Goal: Information Seeking & Learning: Find specific page/section

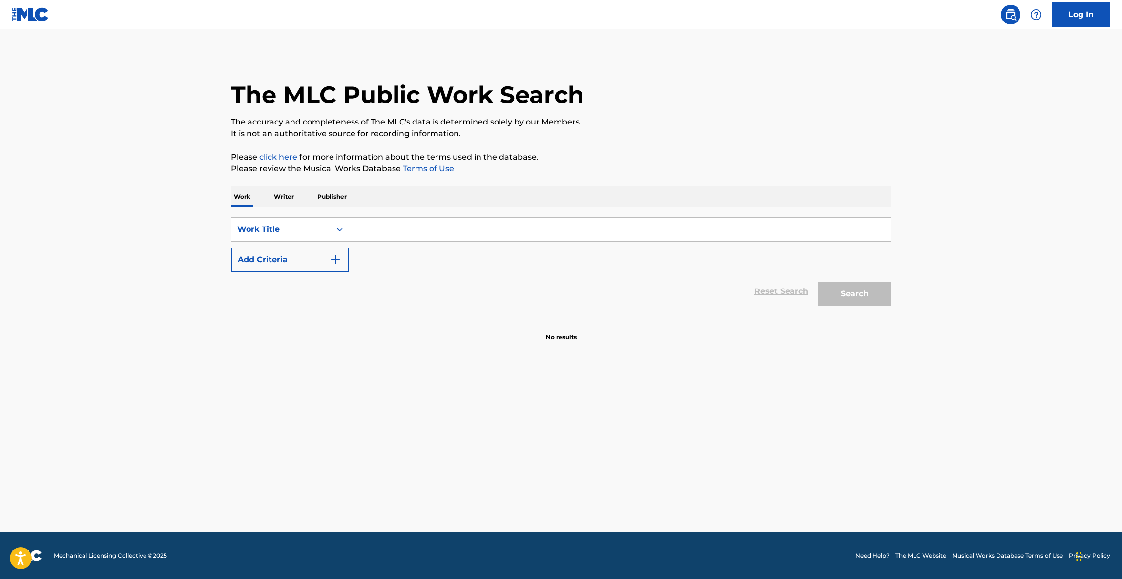
click at [985, 407] on main "The MLC Public Work Search The accuracy and completeness of The MLC's data is d…" at bounding box center [561, 280] width 1122 height 503
drag, startPoint x: 985, startPoint y: 407, endPoint x: 1028, endPoint y: 473, distance: 78.8
click at [1009, 422] on main "The MLC Public Work Search The accuracy and completeness of The MLC's data is d…" at bounding box center [561, 280] width 1122 height 503
click at [1028, 473] on main "The MLC Public Work Search The accuracy and completeness of The MLC's data is d…" at bounding box center [561, 280] width 1122 height 503
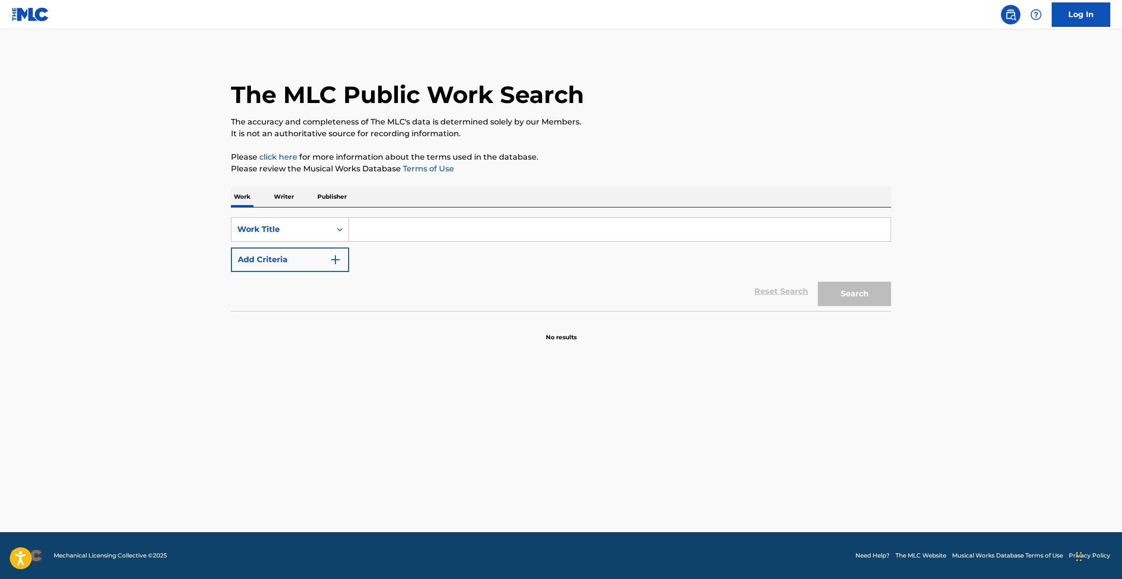
click at [1028, 473] on main "The MLC Public Work Search The accuracy and completeness of The MLC's data is d…" at bounding box center [561, 280] width 1122 height 503
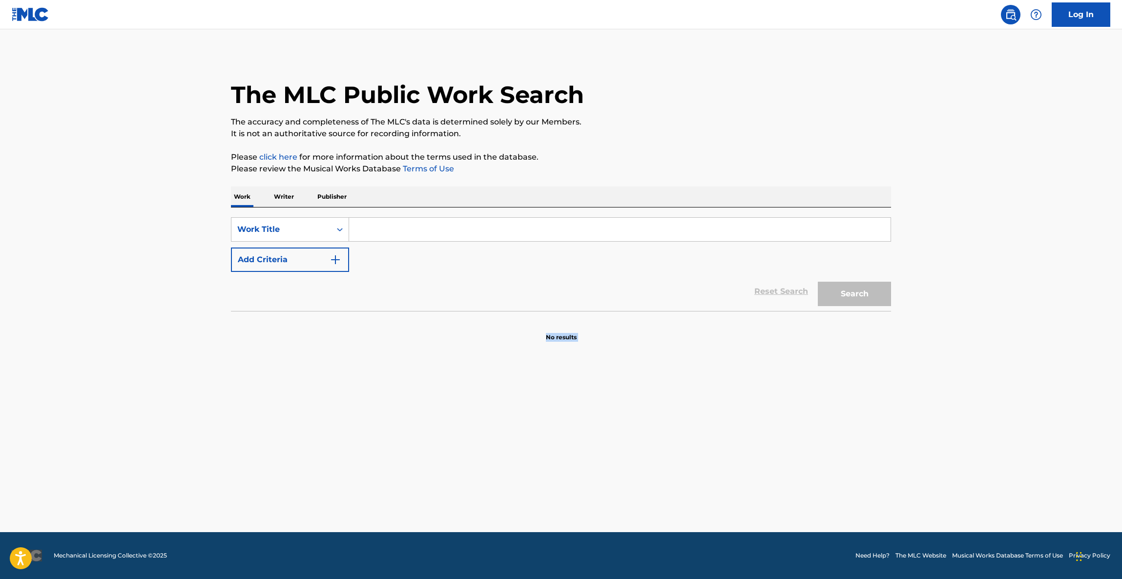
click at [1028, 473] on main "The MLC Public Work Search The accuracy and completeness of The MLC's data is d…" at bounding box center [561, 280] width 1122 height 503
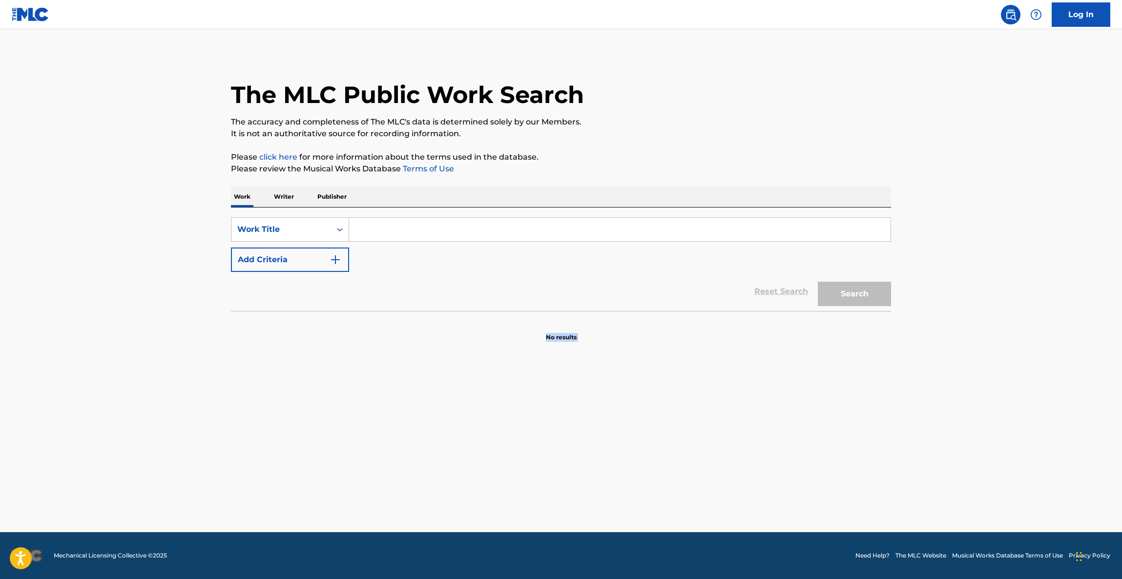
click at [1028, 473] on main "The MLC Public Work Search The accuracy and completeness of The MLC's data is d…" at bounding box center [561, 280] width 1122 height 503
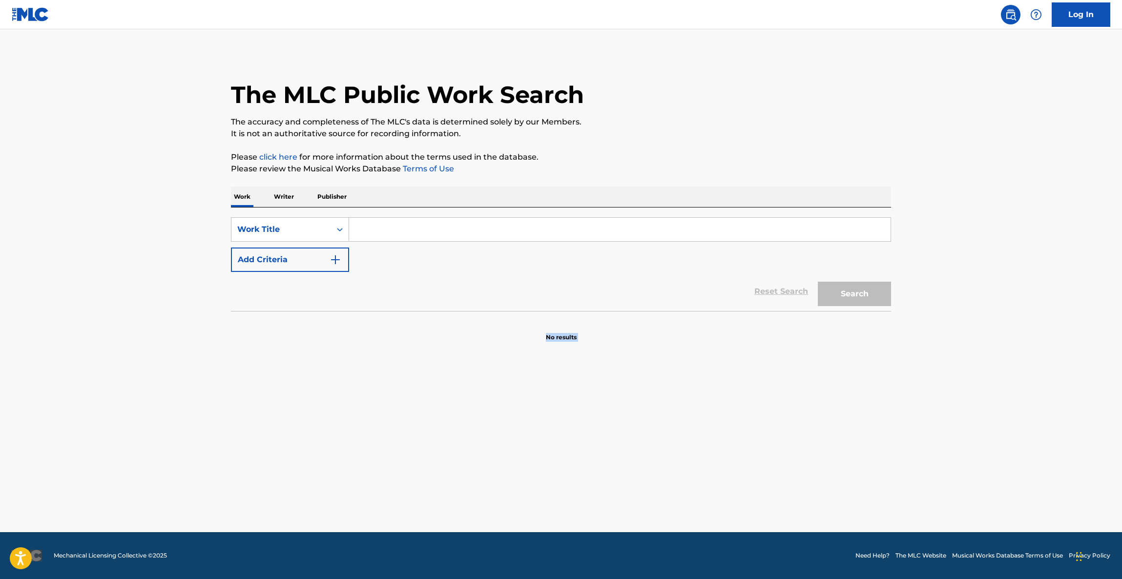
click at [1028, 473] on main "The MLC Public Work Search The accuracy and completeness of The MLC's data is d…" at bounding box center [561, 280] width 1122 height 503
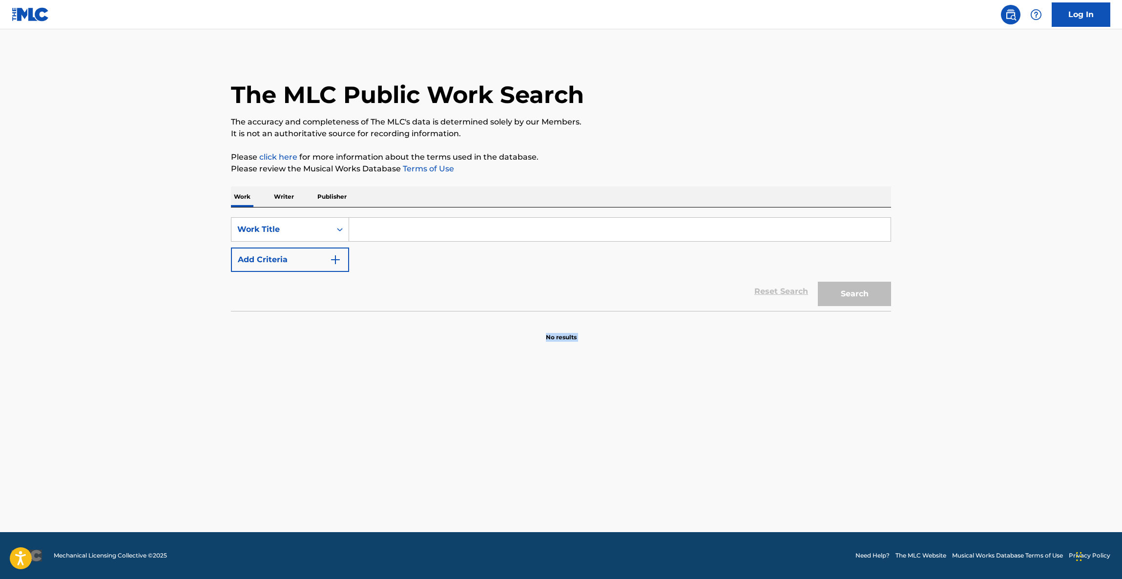
click at [1028, 473] on main "The MLC Public Work Search The accuracy and completeness of The MLC's data is d…" at bounding box center [561, 280] width 1122 height 503
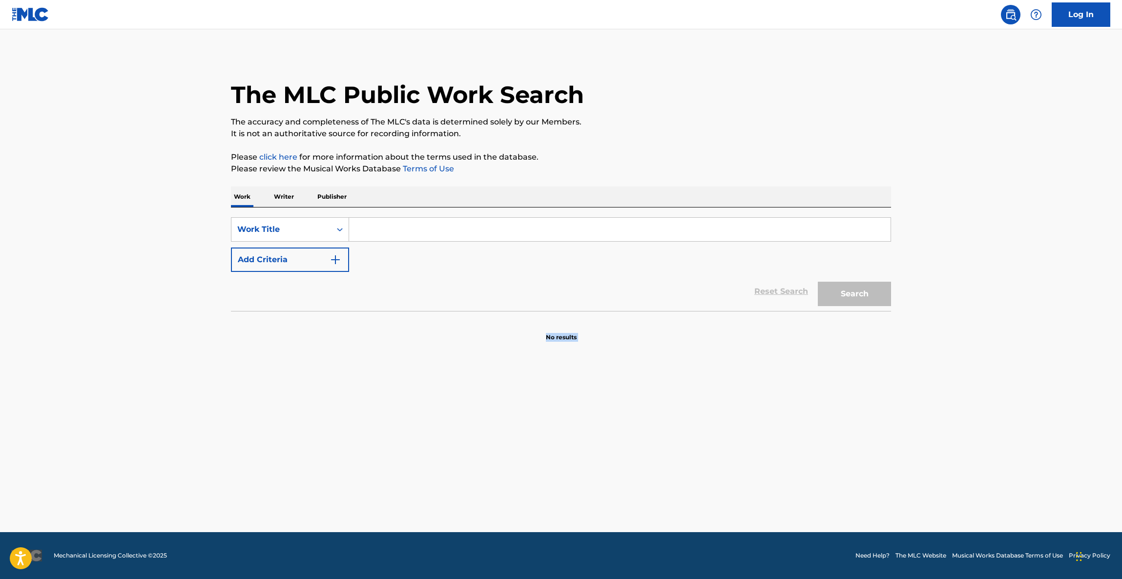
click at [1028, 473] on main "The MLC Public Work Search The accuracy and completeness of The MLC's data is d…" at bounding box center [561, 280] width 1122 height 503
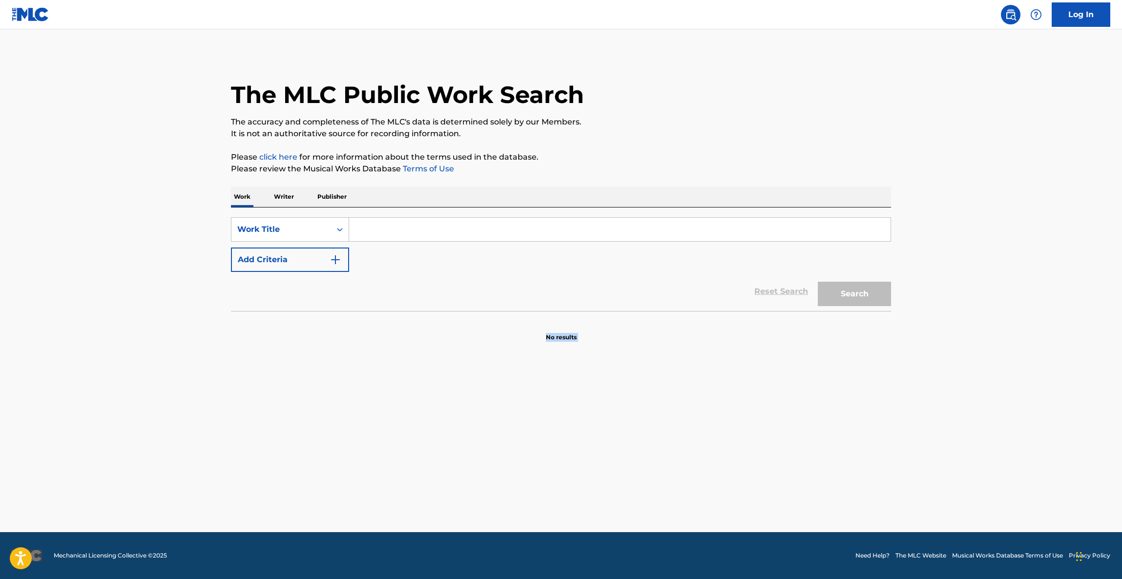
click at [1028, 473] on main "The MLC Public Work Search The accuracy and completeness of The MLC's data is d…" at bounding box center [561, 280] width 1122 height 503
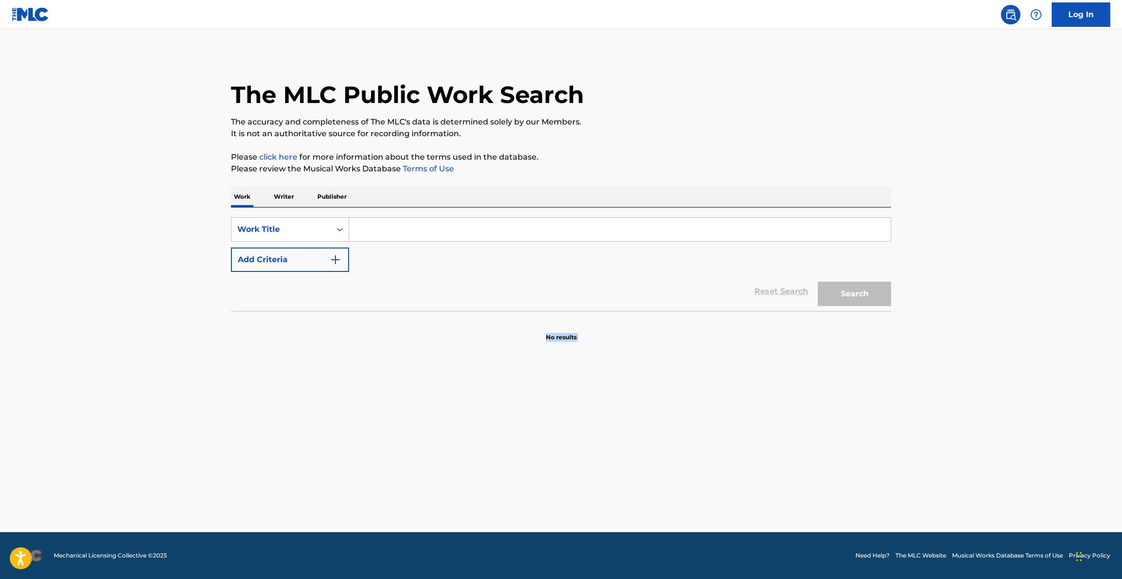
click at [1028, 473] on main "The MLC Public Work Search The accuracy and completeness of The MLC's data is d…" at bounding box center [561, 280] width 1122 height 503
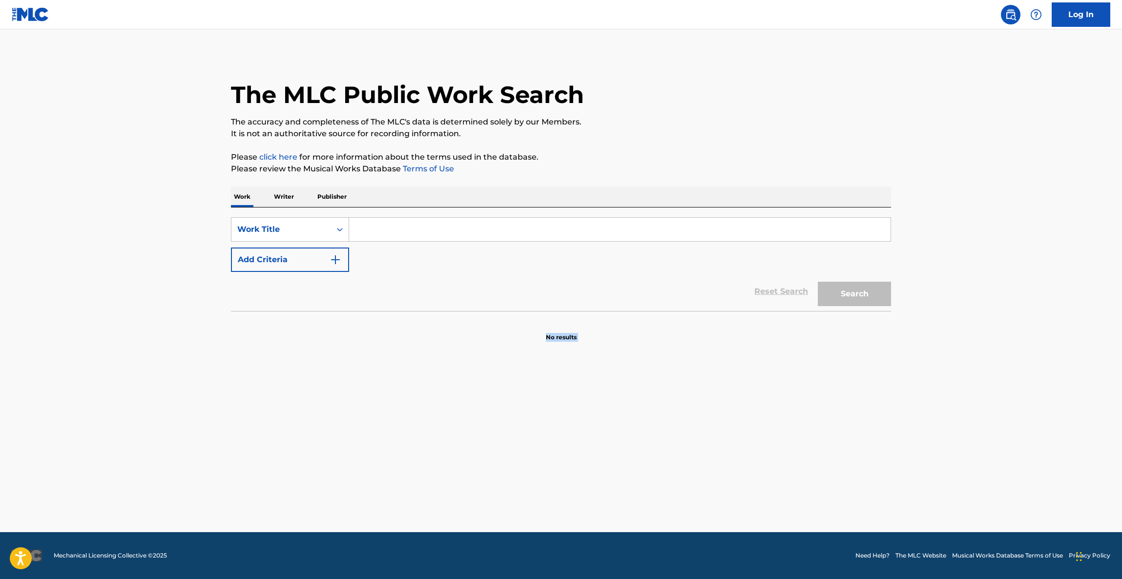
click at [1028, 473] on main "The MLC Public Work Search The accuracy and completeness of The MLC's data is d…" at bounding box center [561, 280] width 1122 height 503
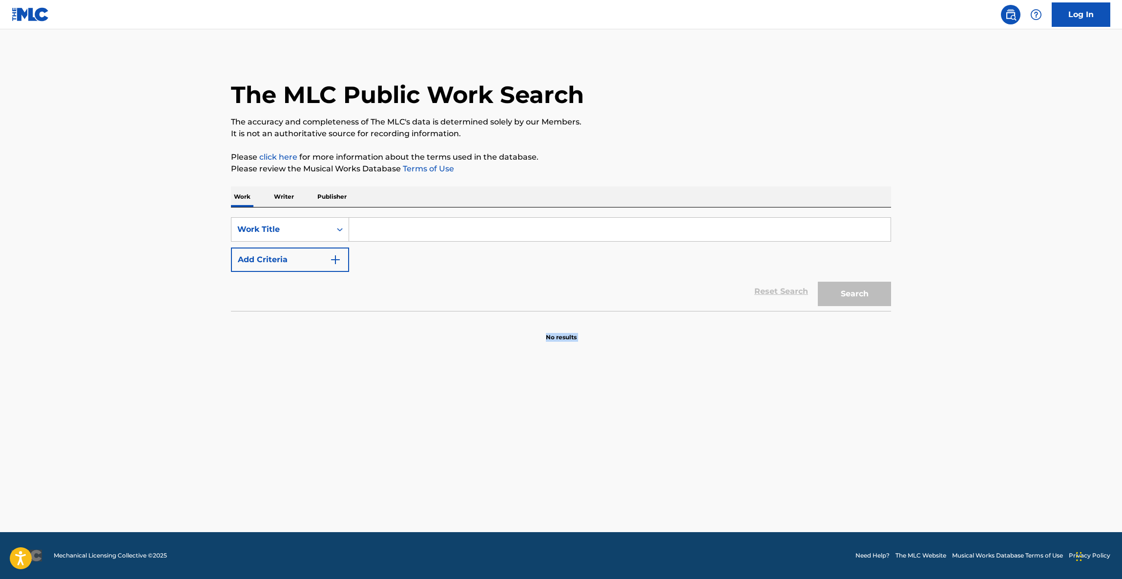
drag, startPoint x: 1028, startPoint y: 473, endPoint x: 1095, endPoint y: 442, distance: 73.6
click at [1095, 392] on main "The MLC Public Work Search The accuracy and completeness of The MLC's data is d…" at bounding box center [561, 280] width 1122 height 503
